Goal: Find contact information: Find contact information

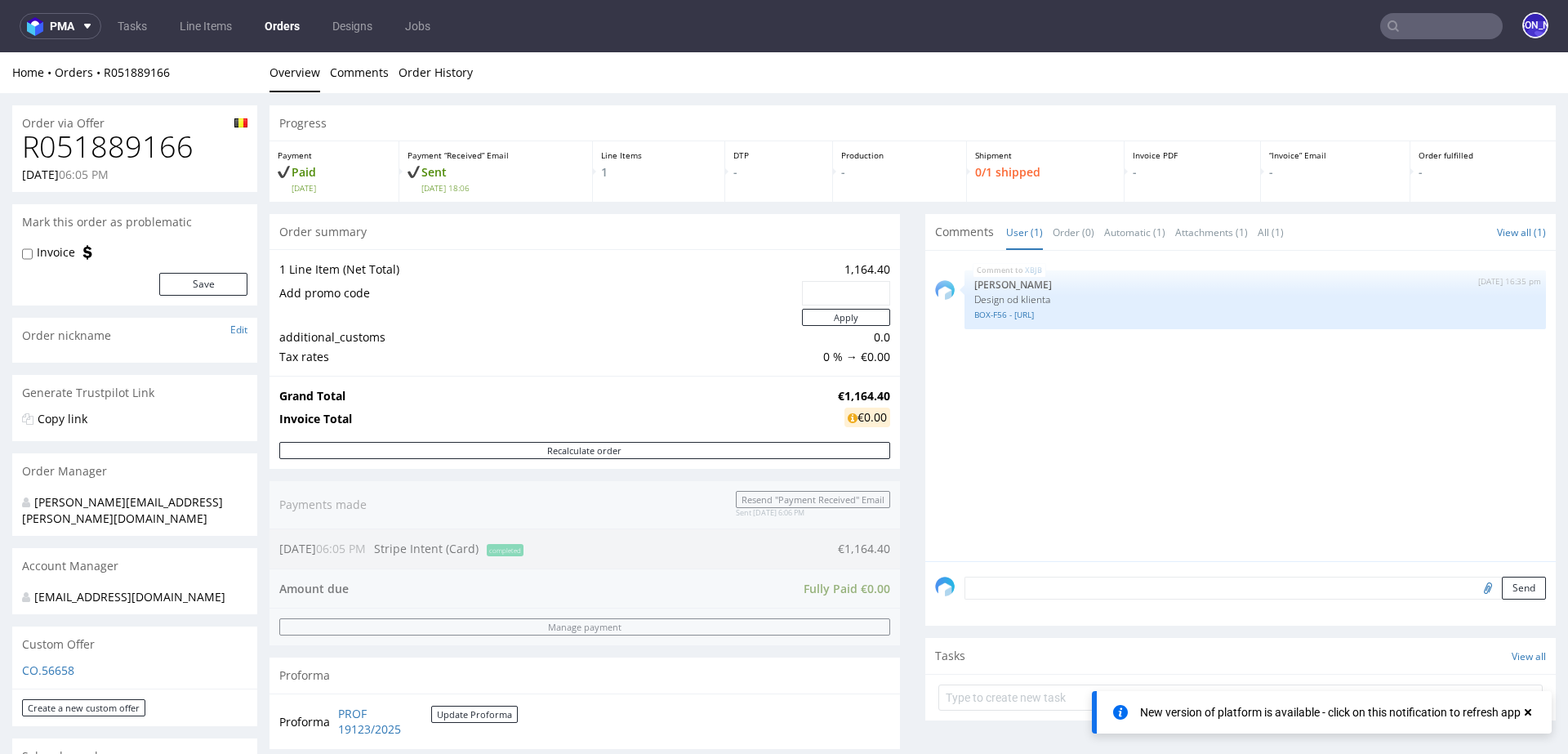
click at [1418, 28] on input "text" at bounding box center [1440, 26] width 122 height 26
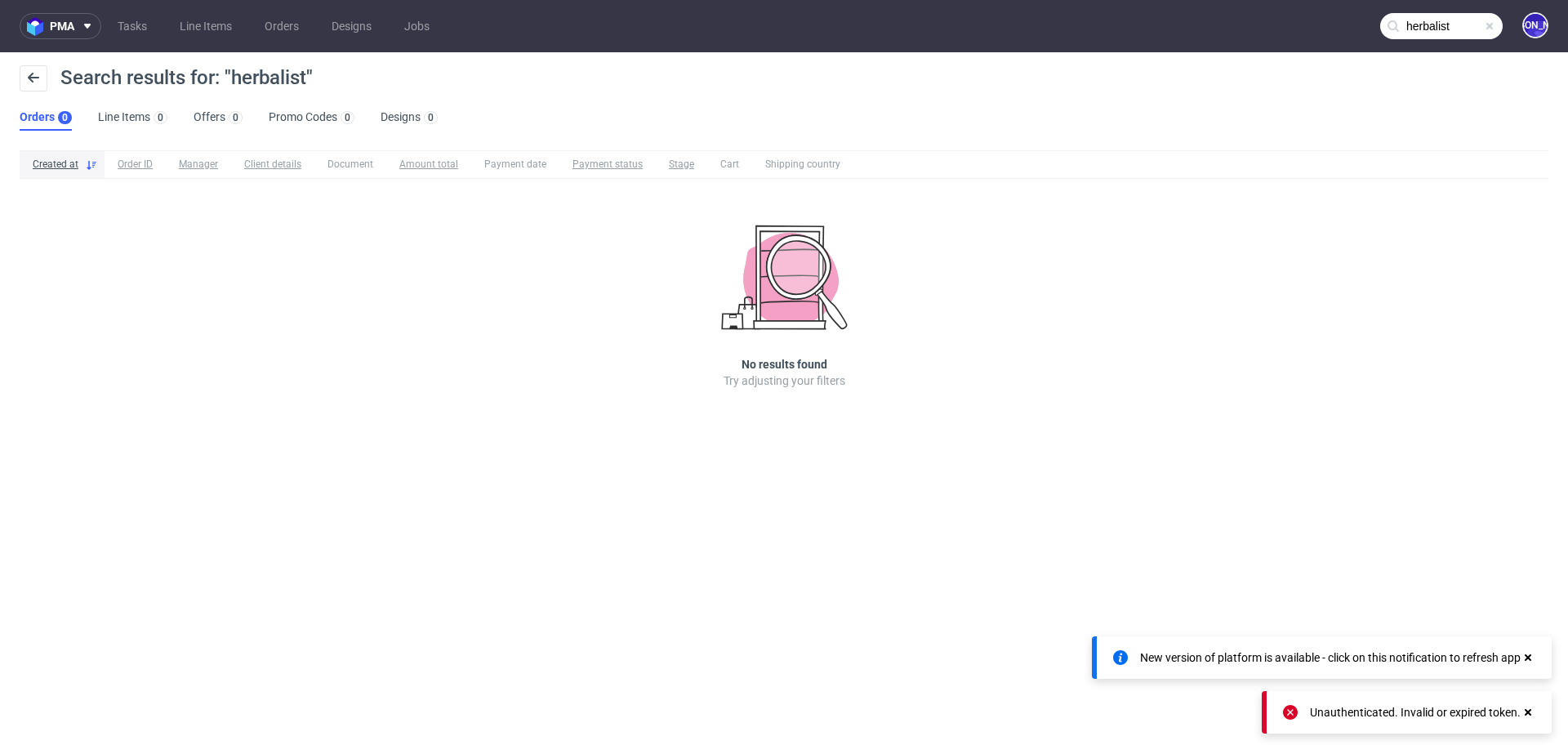
click at [1455, 21] on input "herbalist" at bounding box center [1440, 26] width 122 height 26
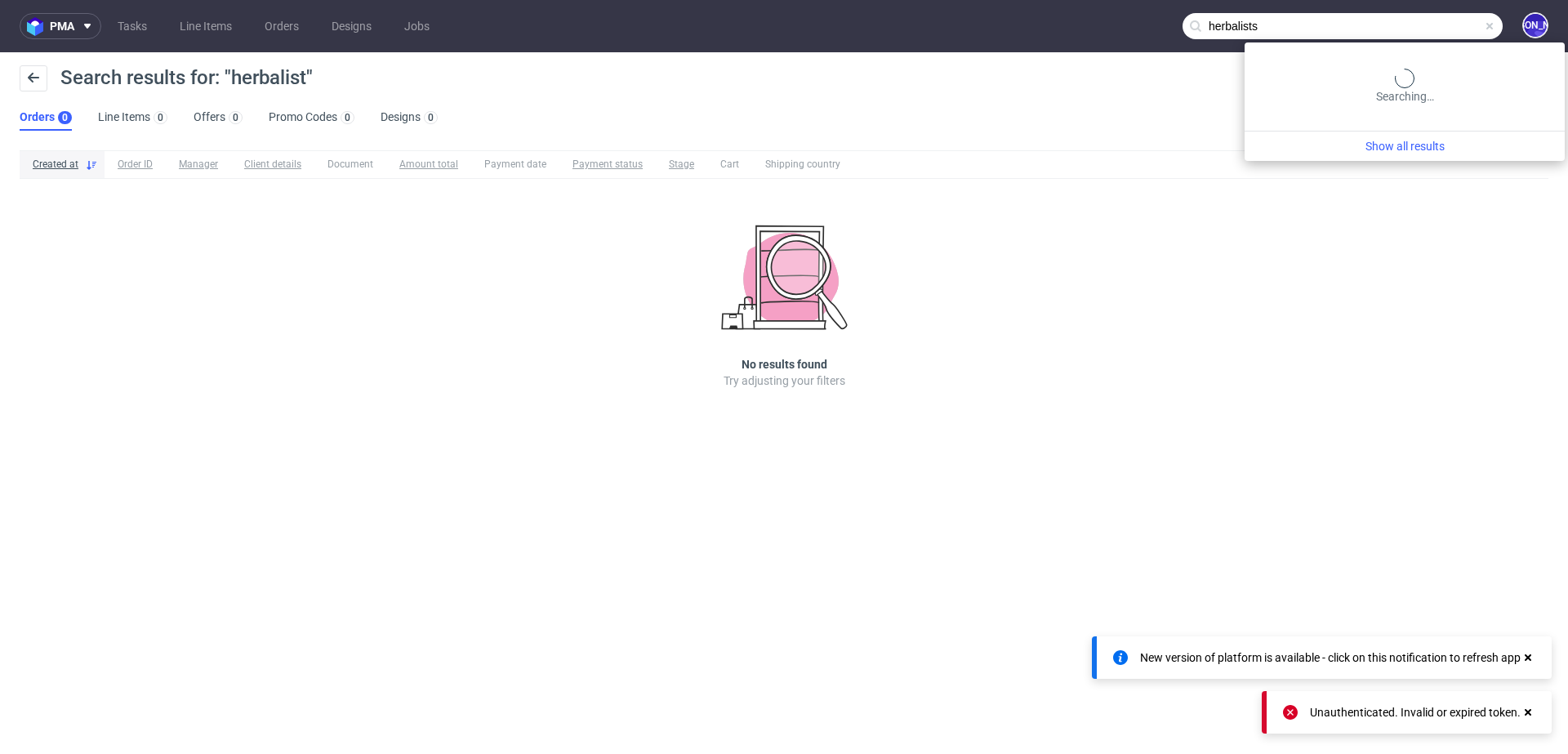
type input "herbalists"
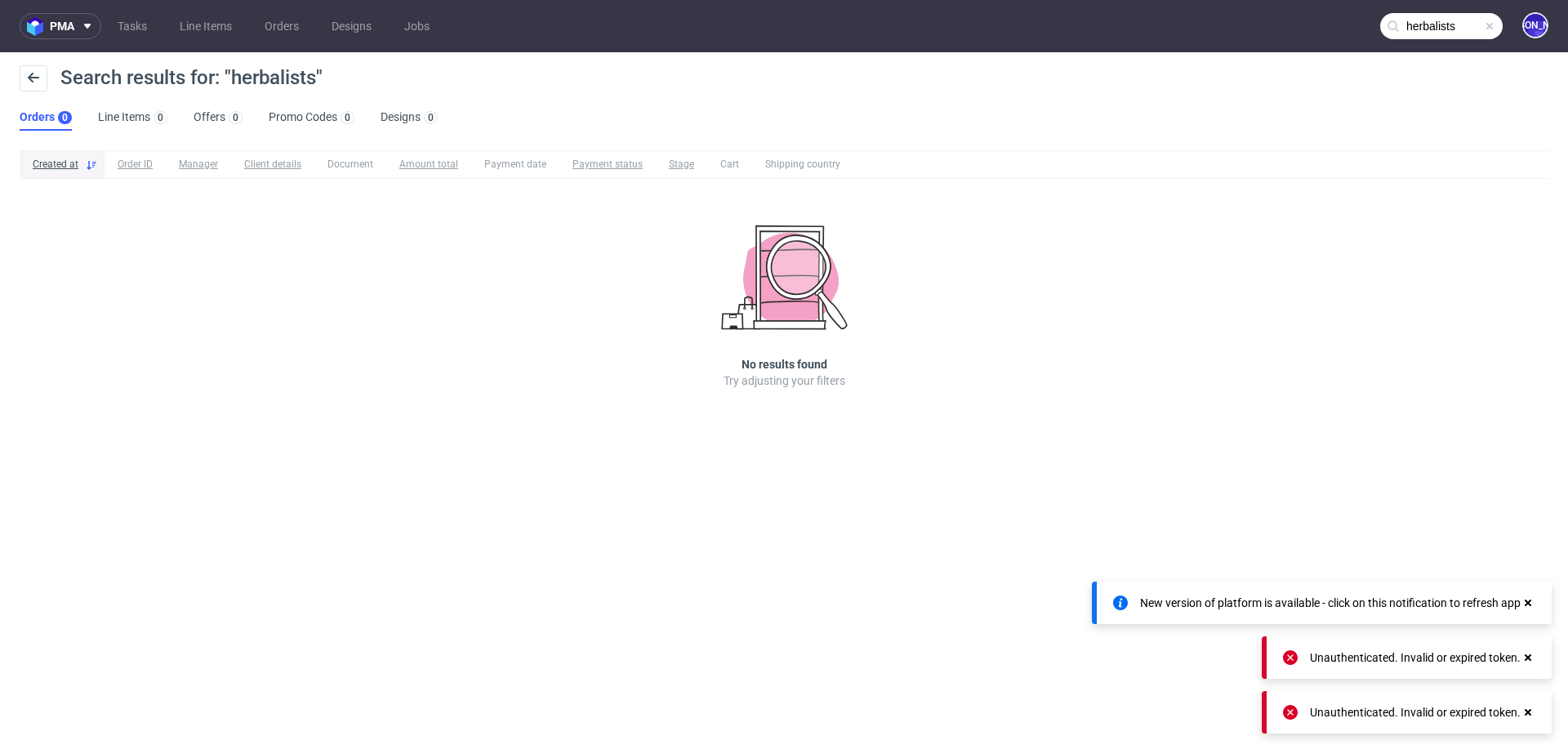
click at [1414, 29] on input "herbalists" at bounding box center [1440, 26] width 122 height 26
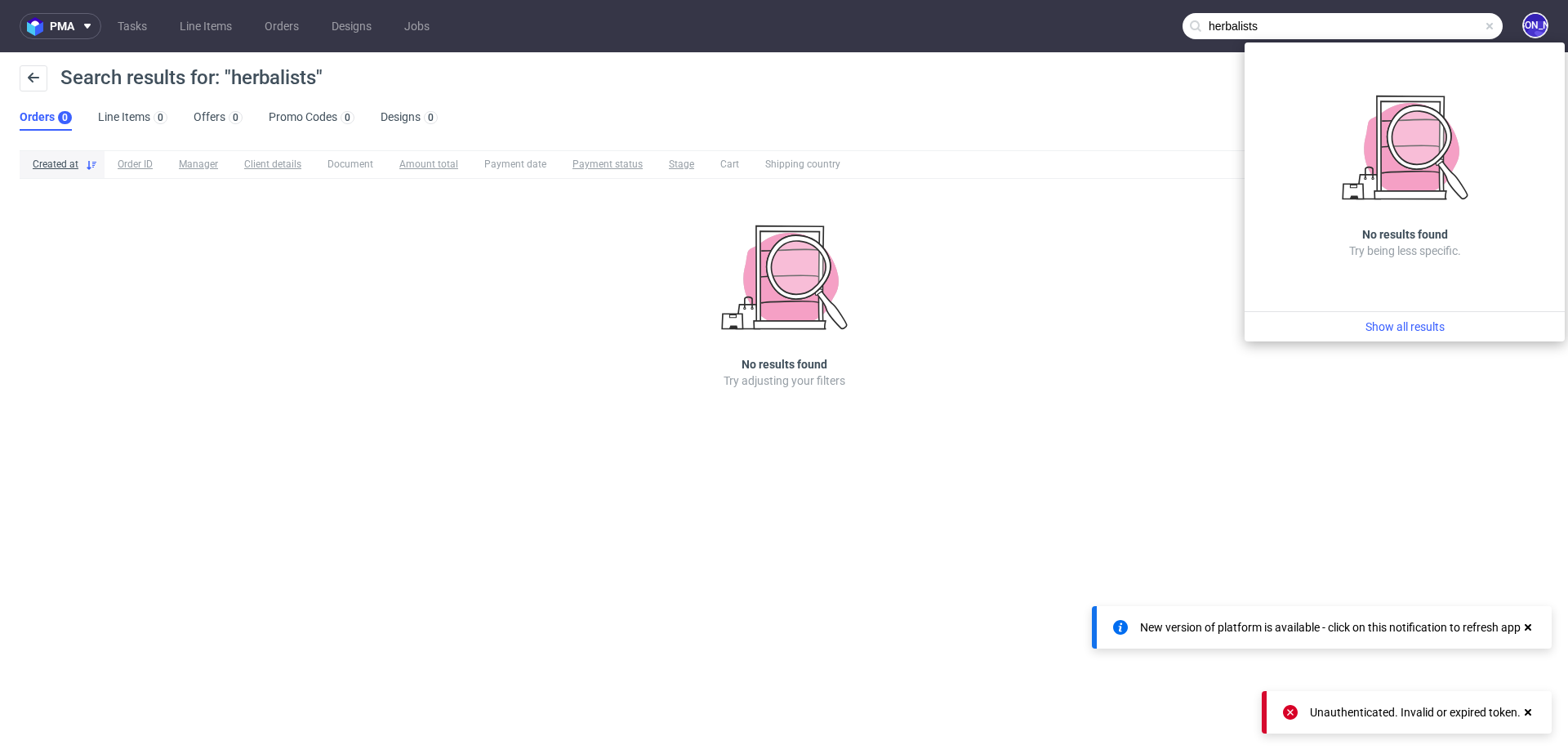
drag, startPoint x: 1413, startPoint y: 29, endPoint x: 1168, endPoint y: 29, distance: 245.0
click at [1168, 29] on nav "pma Tasks Line Items Orders Designs Jobs herbalists [PERSON_NAME]" at bounding box center [784, 26] width 1568 height 53
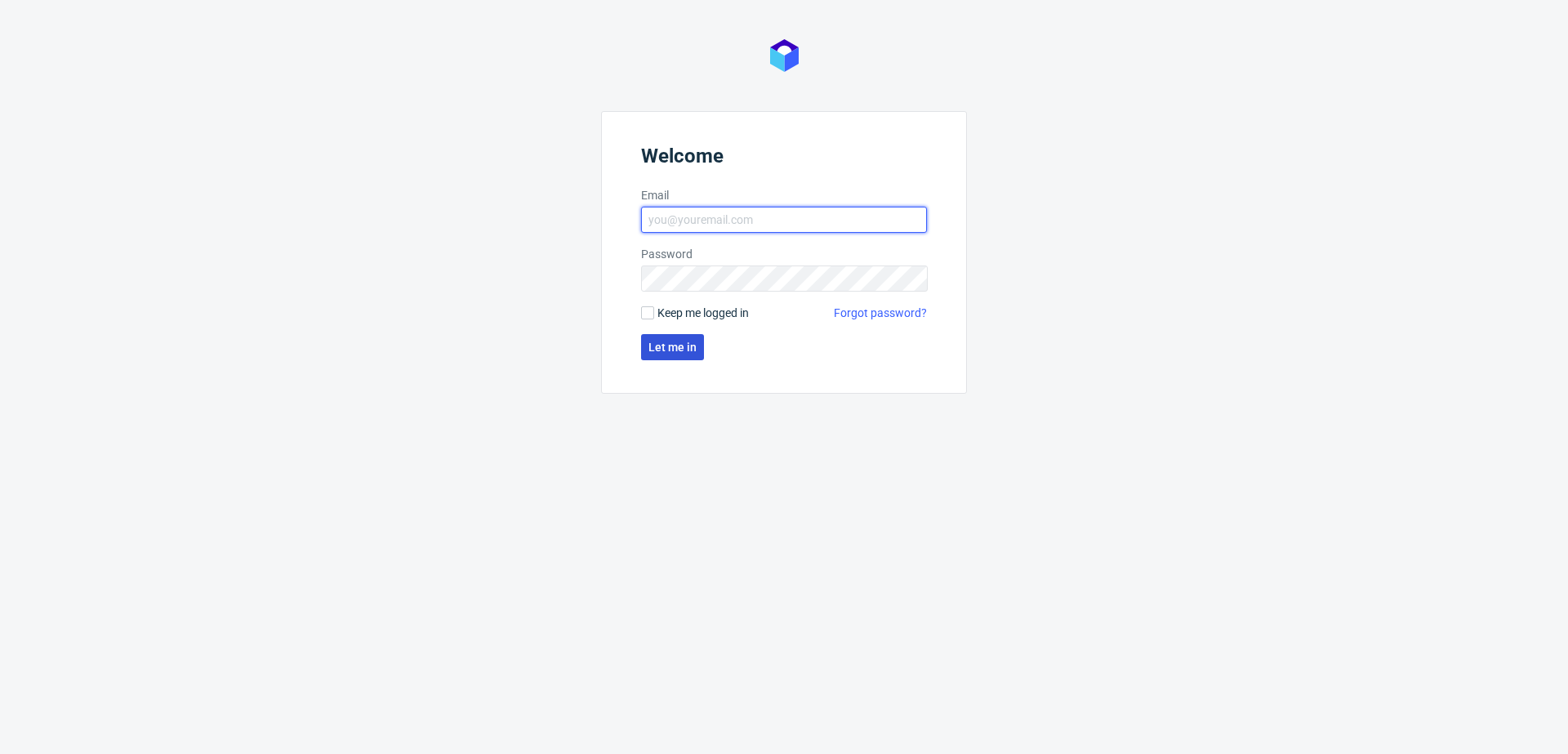
type input "[EMAIL_ADDRESS][DOMAIN_NAME]"
click at [678, 339] on button "Let me in" at bounding box center [672, 347] width 63 height 26
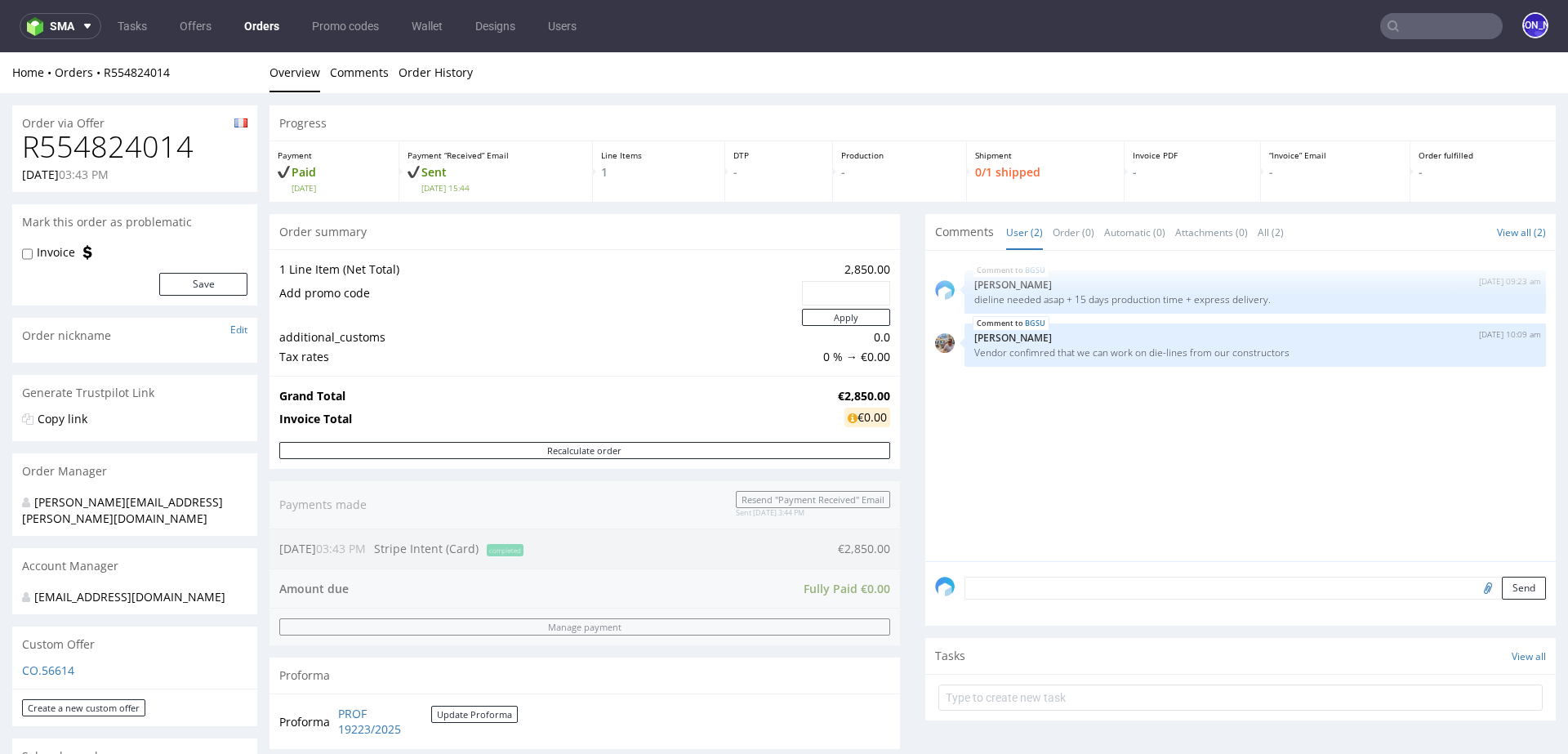
scroll to position [33, 0]
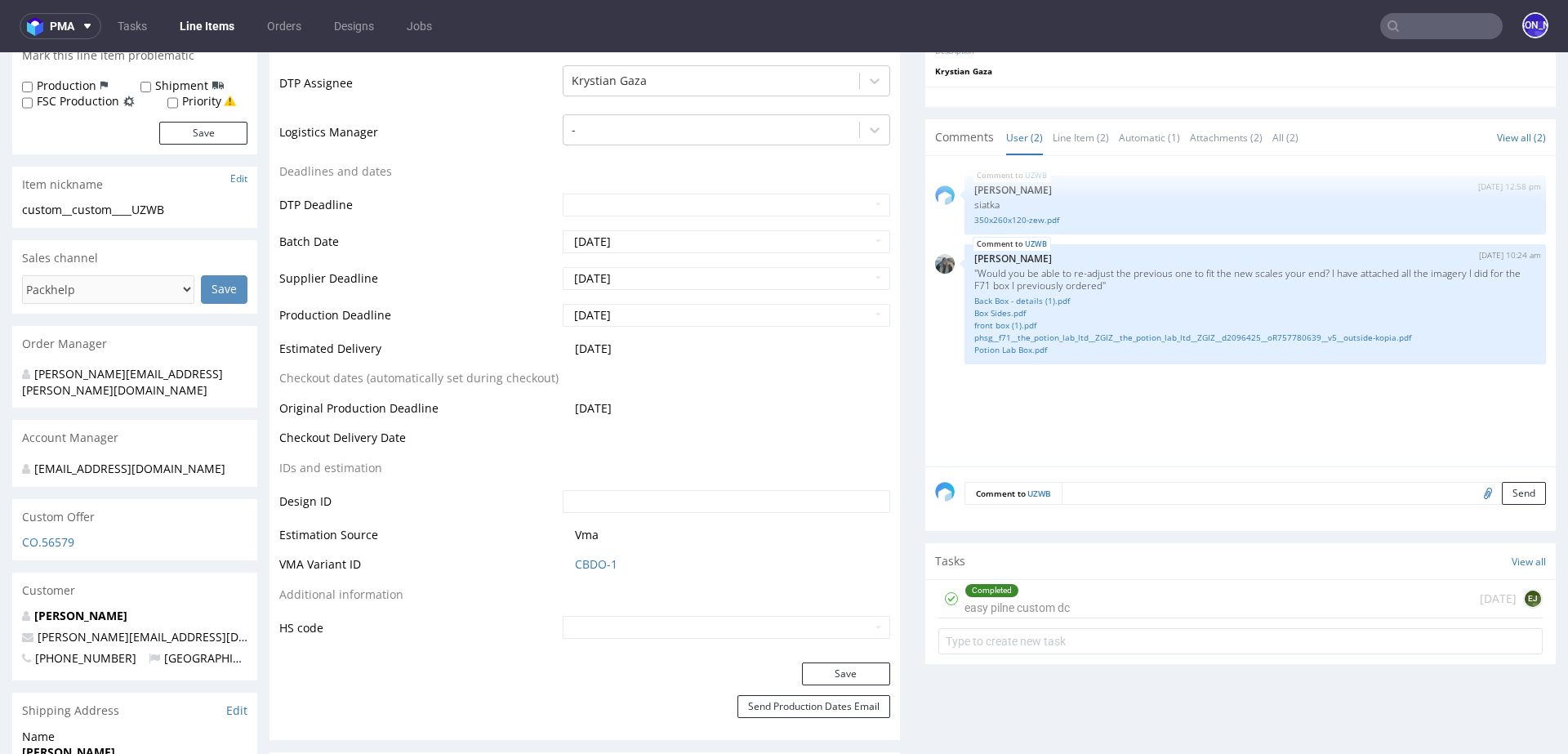
scroll to position [484, 0]
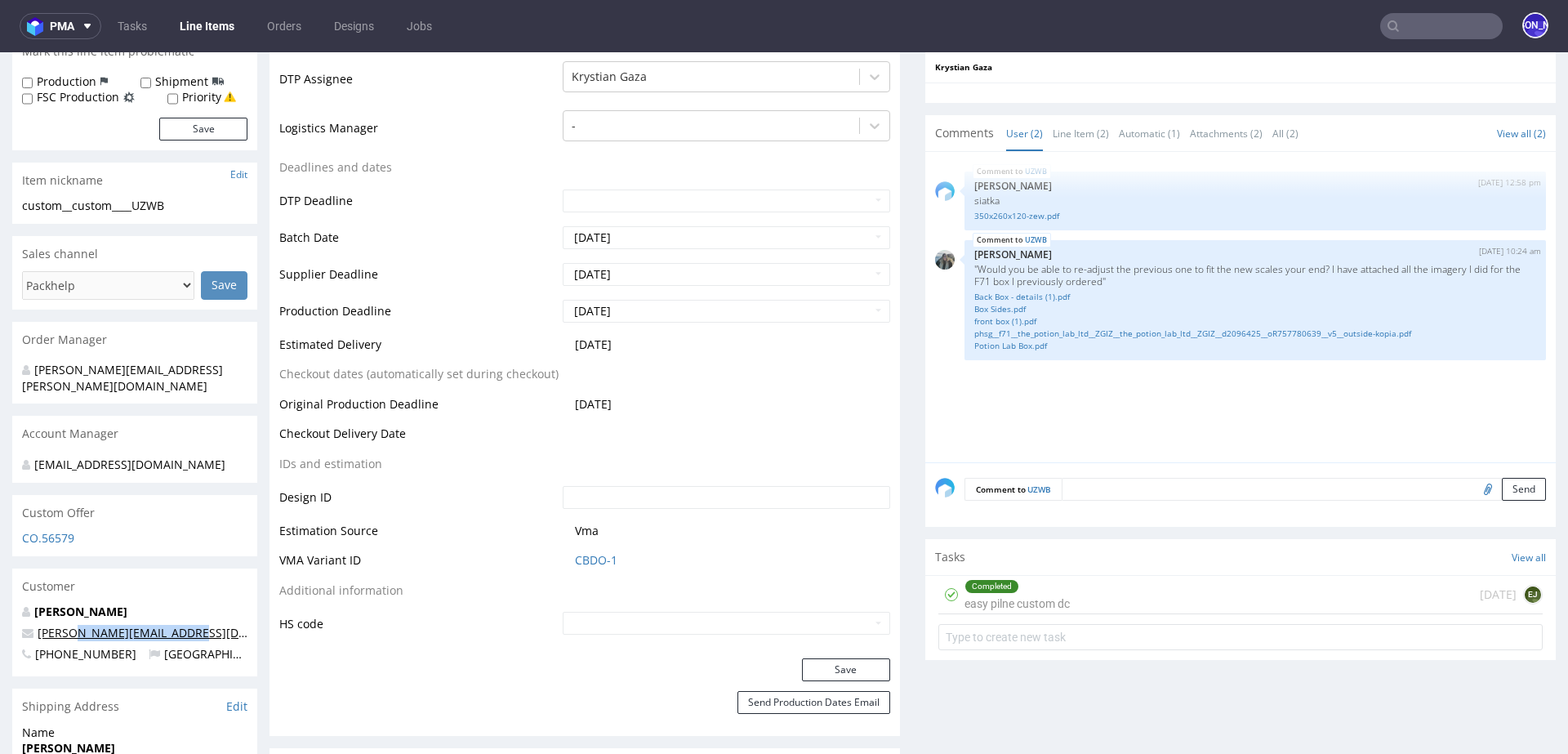
drag, startPoint x: 188, startPoint y: 615, endPoint x: 73, endPoint y: 613, distance: 115.0
click at [73, 624] on p "sophie@thepotionlab.co.uk" at bounding box center [135, 633] width 225 height 16
copy link "@thepotionlab.co.uk"
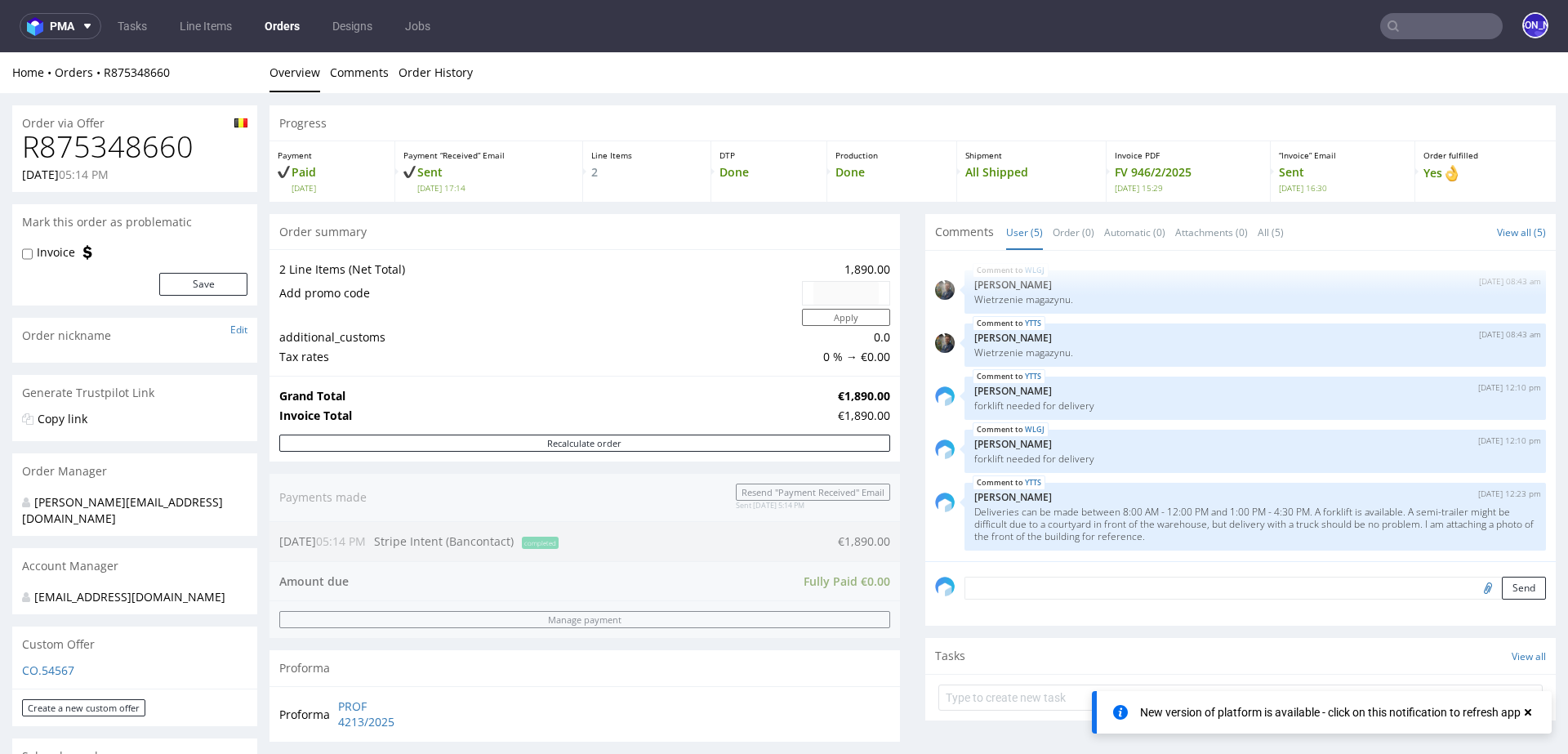
scroll to position [560, 0]
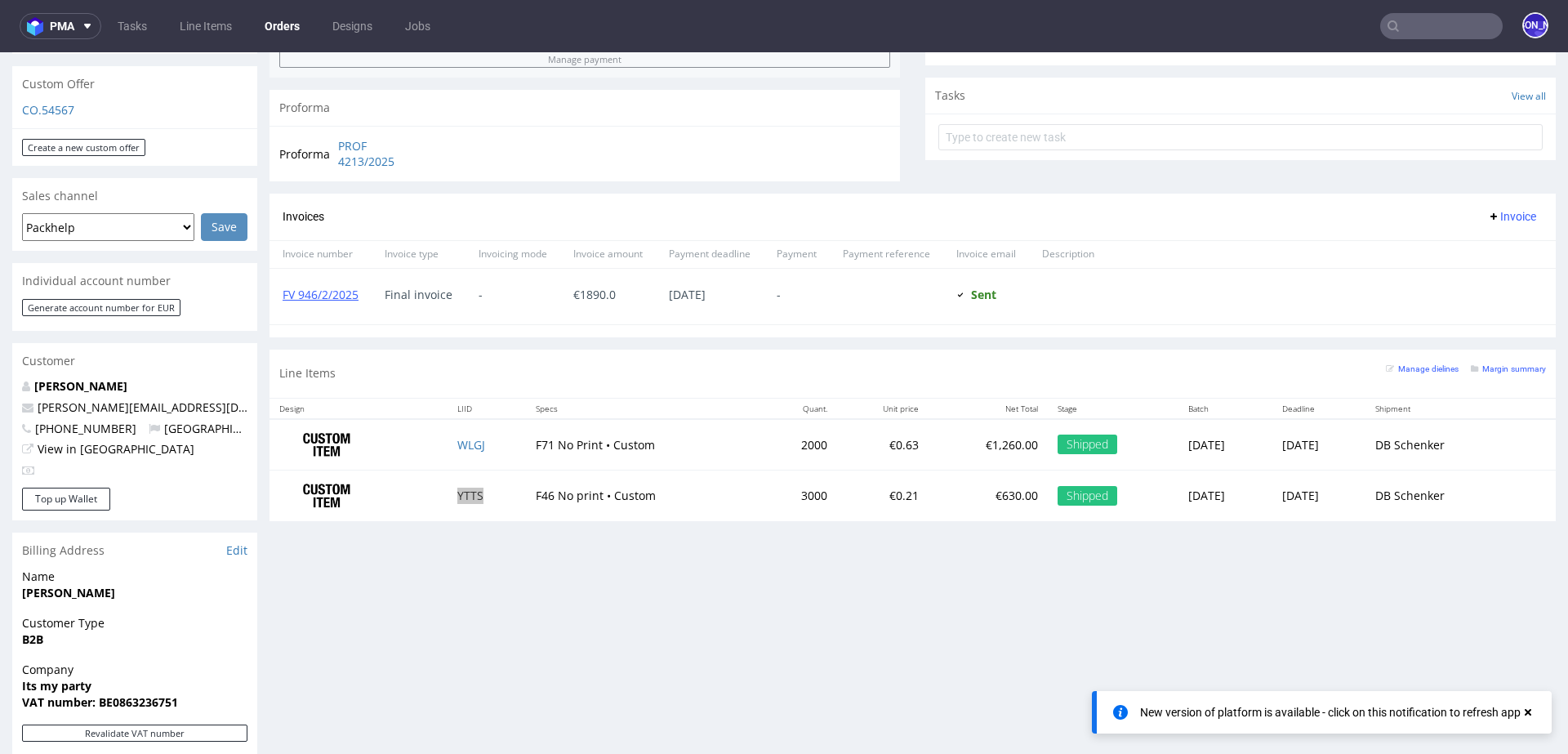
click at [1464, 16] on input "text" at bounding box center [1440, 26] width 122 height 26
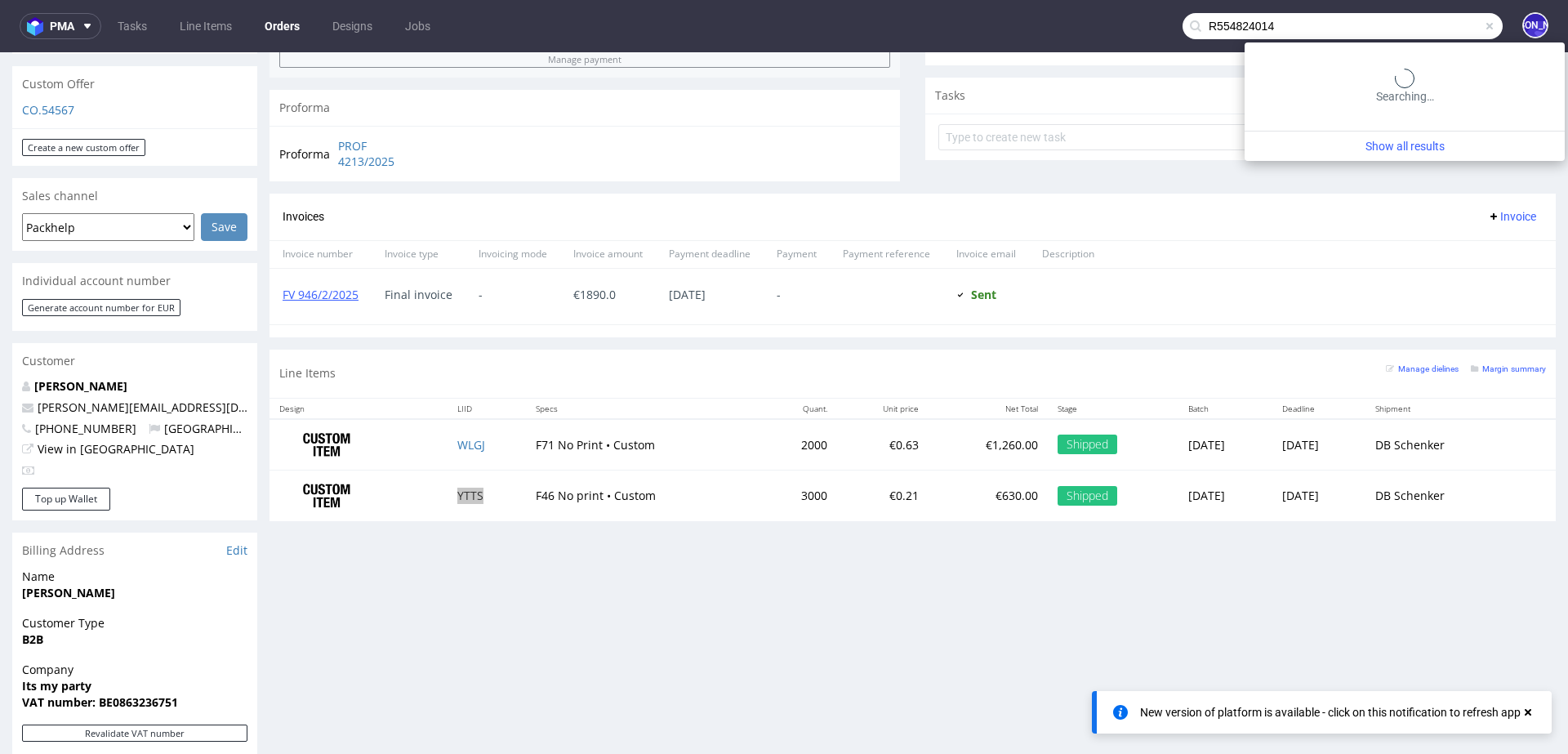
type input "R554824014"
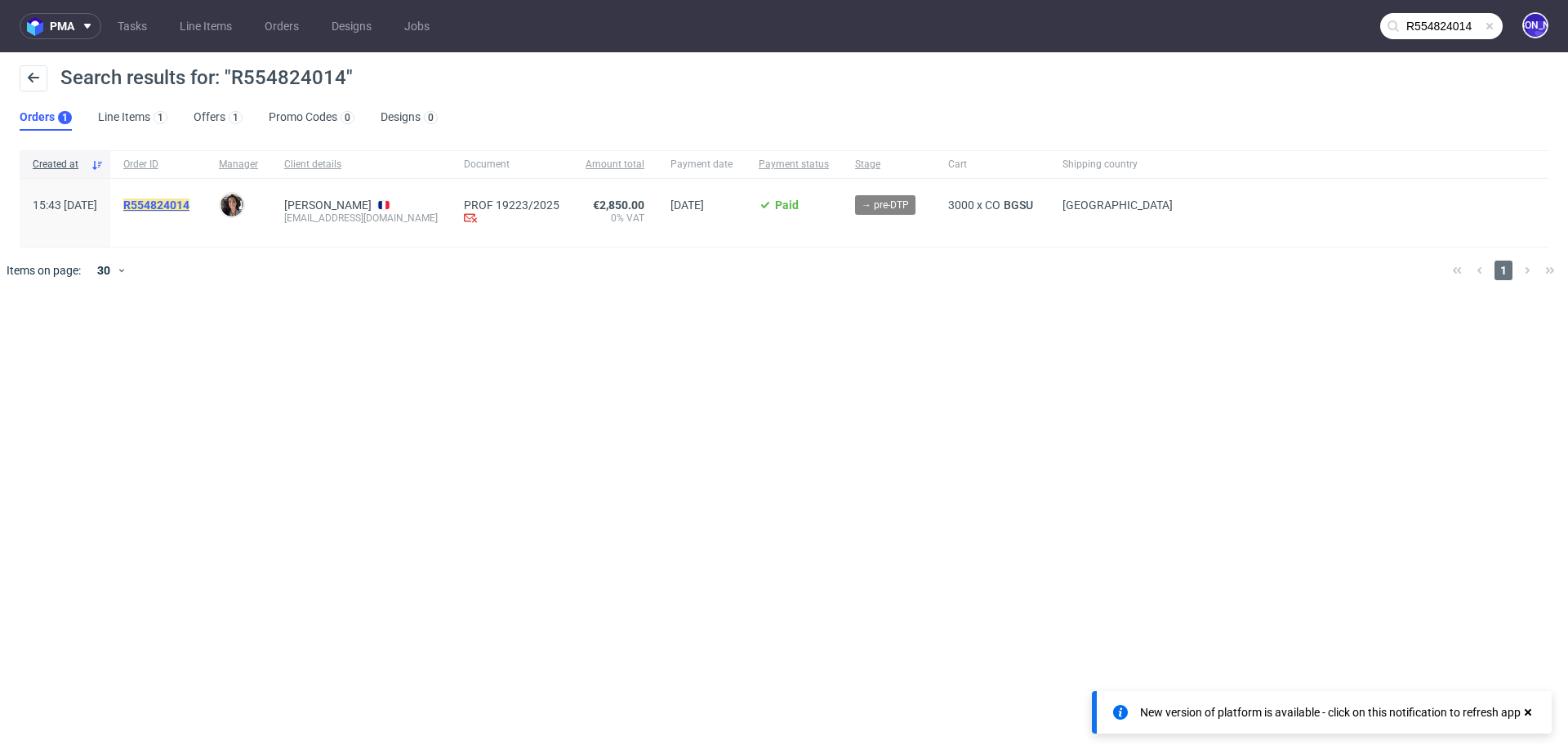
click at [189, 198] on mark "R554824014" at bounding box center [156, 205] width 66 height 13
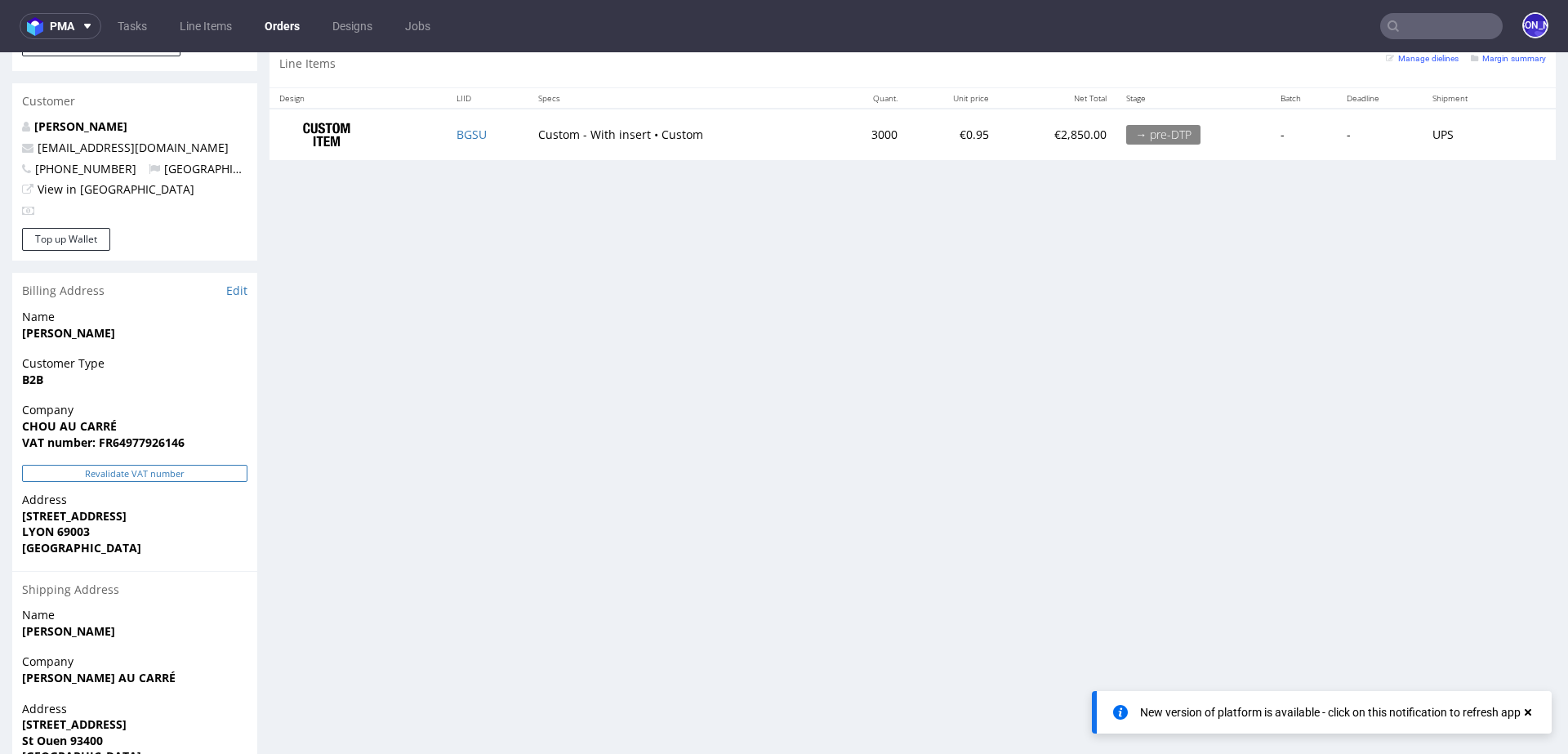
scroll to position [858, 0]
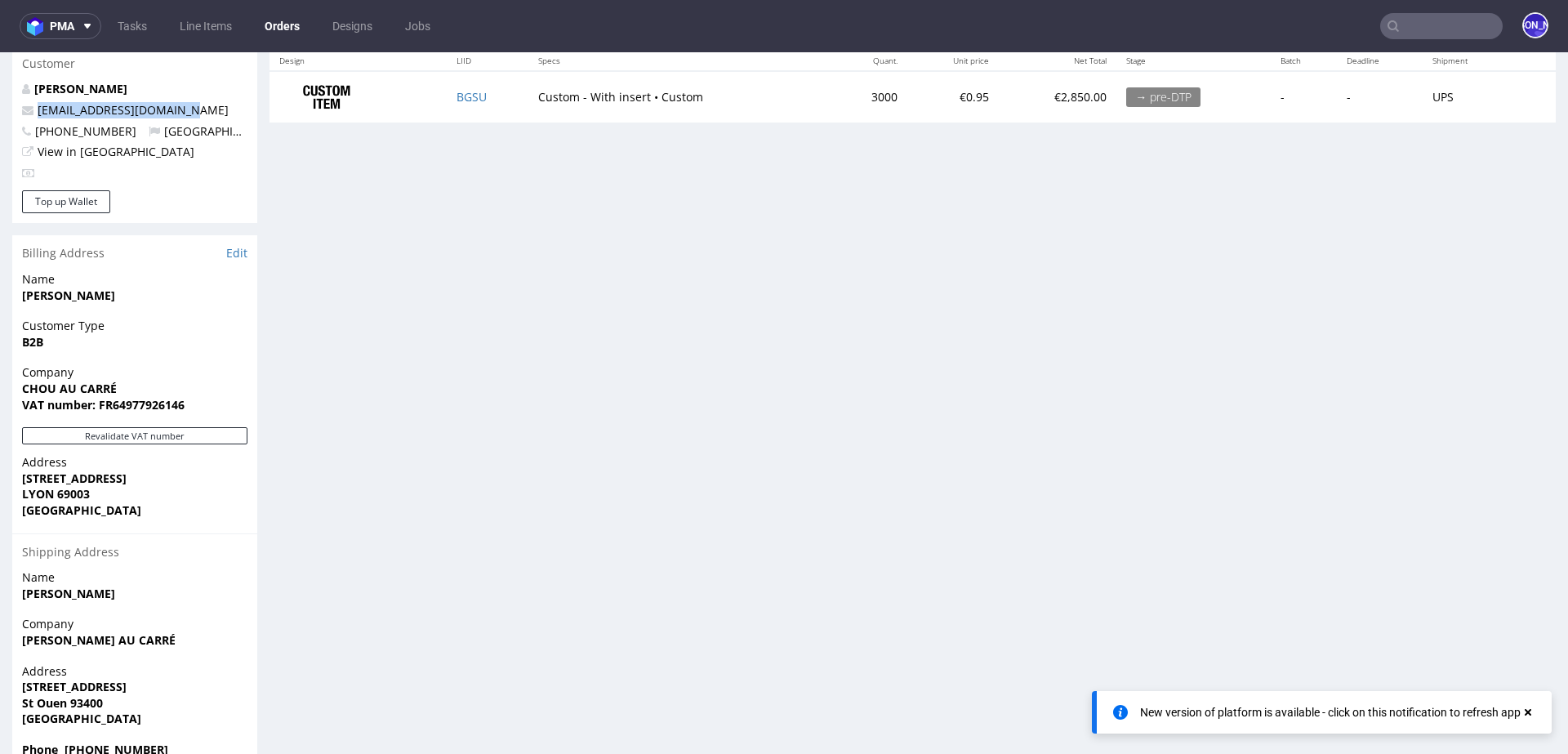
drag, startPoint x: 188, startPoint y: 103, endPoint x: 36, endPoint y: 105, distance: 152.0
click at [36, 105] on p "[EMAIL_ADDRESS][DOMAIN_NAME]" at bounding box center [135, 110] width 225 height 16
copy link "[EMAIL_ADDRESS][DOMAIN_NAME]"
